Goal: Find specific fact: Find specific fact

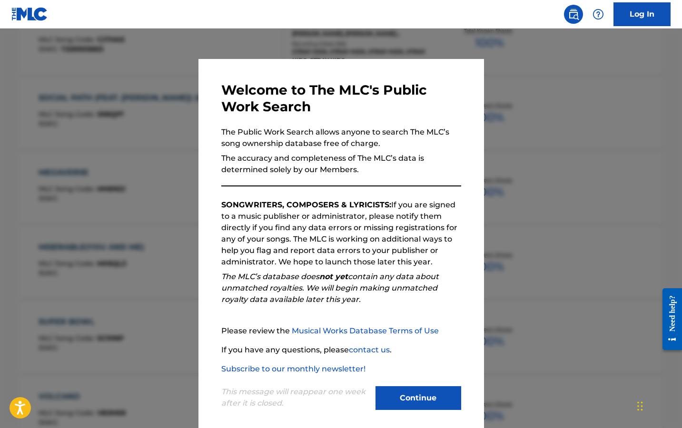
scroll to position [663, 0]
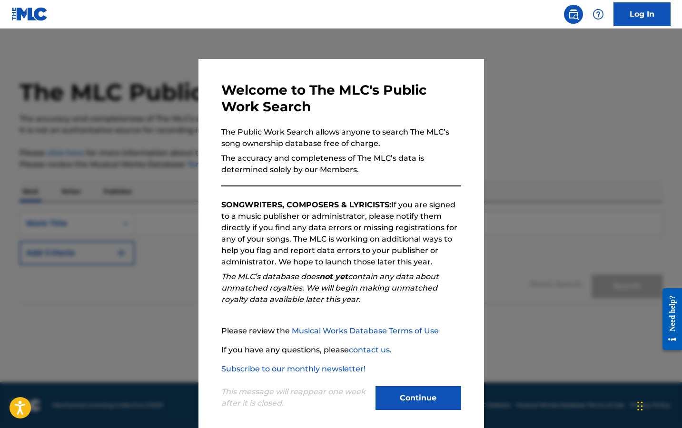
click at [437, 404] on button "Continue" at bounding box center [419, 399] width 86 height 24
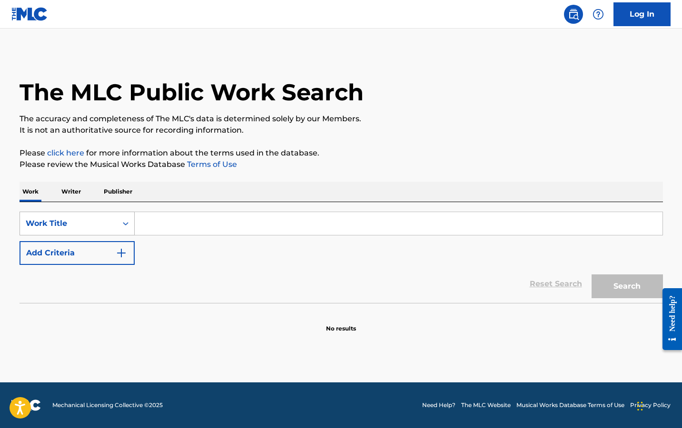
click at [116, 222] on div "Work Title" at bounding box center [68, 224] width 97 height 18
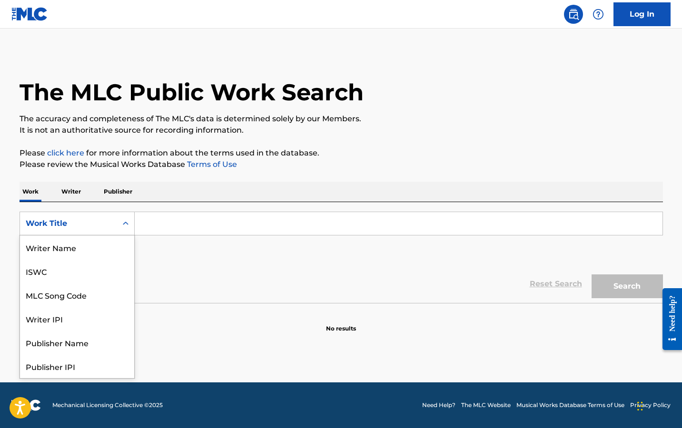
scroll to position [48, 0]
click at [72, 269] on div "Writer IPI" at bounding box center [77, 271] width 114 height 24
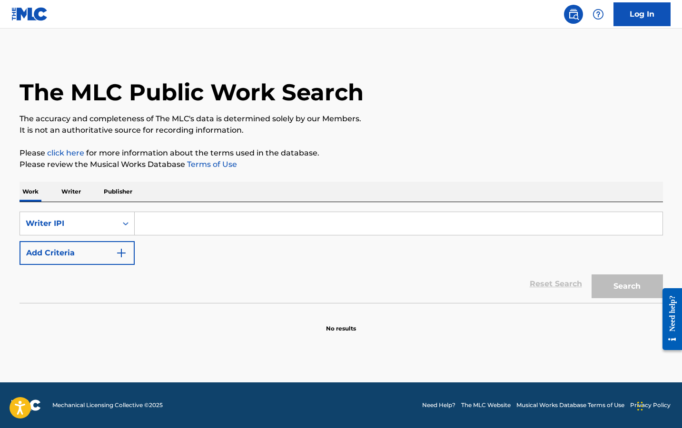
click at [170, 231] on input "Search Form" at bounding box center [399, 223] width 528 height 23
paste input "531935063"
type input "531935063"
click at [592, 275] on button "Search" at bounding box center [627, 287] width 71 height 24
click at [622, 282] on button "Search" at bounding box center [627, 287] width 71 height 24
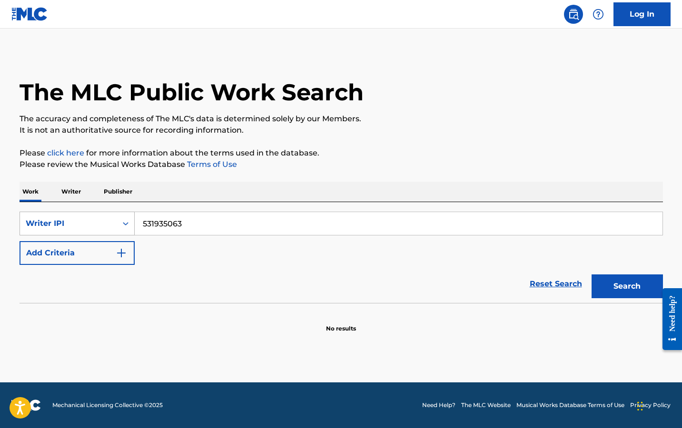
drag, startPoint x: 185, startPoint y: 223, endPoint x: 122, endPoint y: 223, distance: 63.3
click at [122, 223] on div "SearchWithCriteriae3425648-5e49-43a0-9cdc-86b7d535b9cb Writer IPI 531935063" at bounding box center [342, 224] width 644 height 24
click at [592, 275] on button "Search" at bounding box center [627, 287] width 71 height 24
